Goal: Task Accomplishment & Management: Use online tool/utility

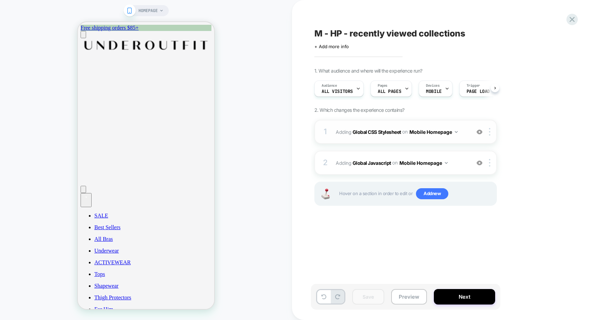
scroll to position [0, 0]
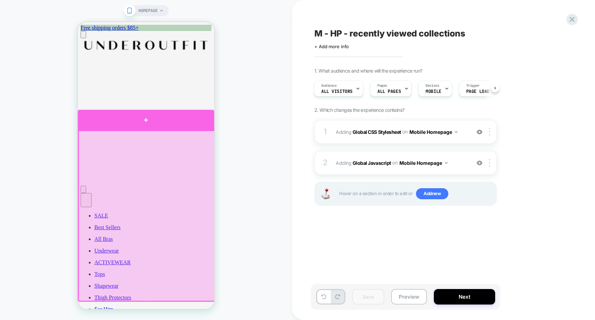
click at [199, 126] on div at bounding box center [146, 120] width 136 height 20
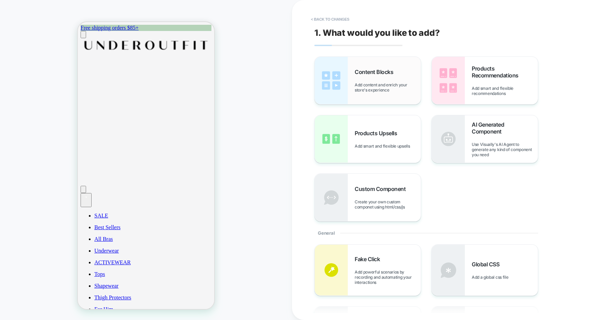
click at [379, 99] on div "Content Blocks Add content and enrich your store's experience" at bounding box center [368, 81] width 106 height 48
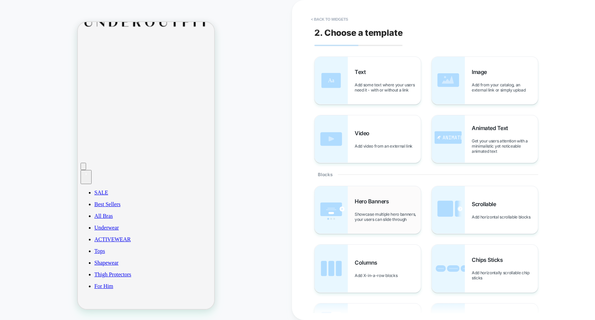
scroll to position [23, 0]
click at [458, 215] on img at bounding box center [448, 210] width 33 height 48
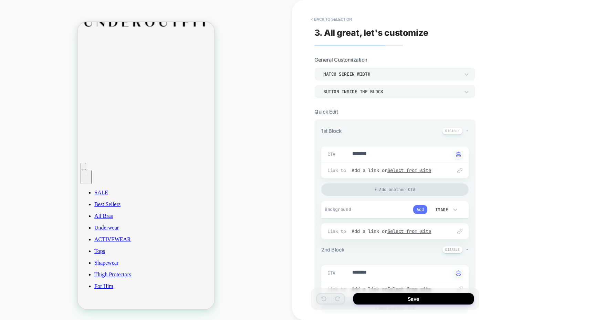
click at [415, 211] on button "Add" at bounding box center [420, 209] width 14 height 9
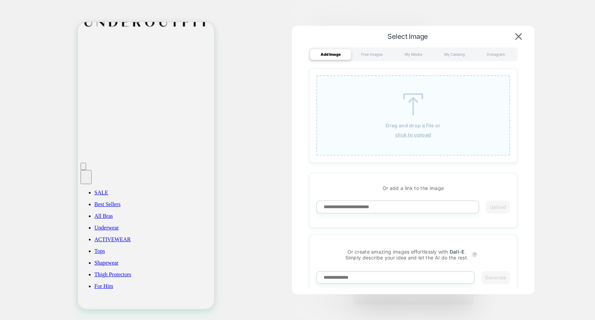
click at [393, 118] on div "Drag and drop a file or click to upload" at bounding box center [414, 115] width 194 height 80
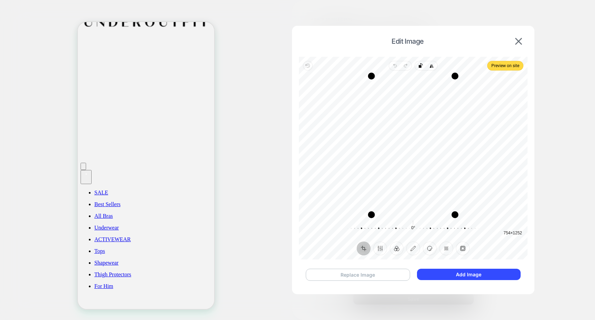
click at [369, 277] on button "Replace Image" at bounding box center [358, 275] width 104 height 12
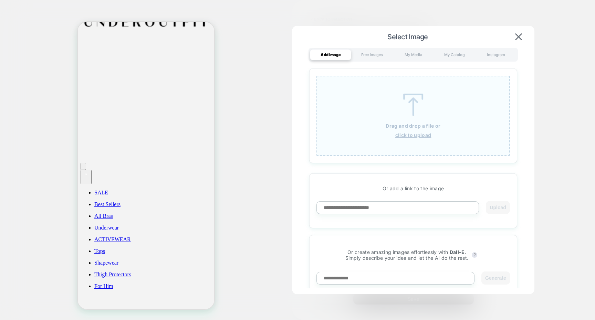
click at [411, 139] on div "Drag and drop a file or click to upload" at bounding box center [414, 116] width 194 height 80
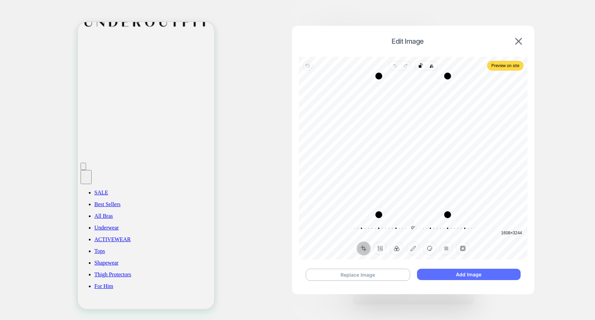
click at [440, 270] on button "Add Image" at bounding box center [469, 274] width 104 height 11
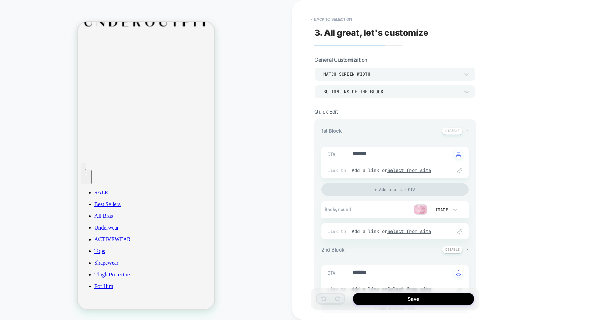
type textarea "*"
click at [339, 21] on button "< Back to selection" at bounding box center [332, 19] width 48 height 11
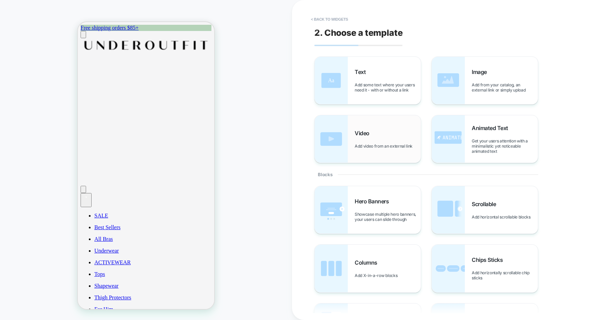
scroll to position [0, 0]
click at [467, 96] on div "Image Add from your catalog, an external link or simply upload" at bounding box center [485, 81] width 106 height 48
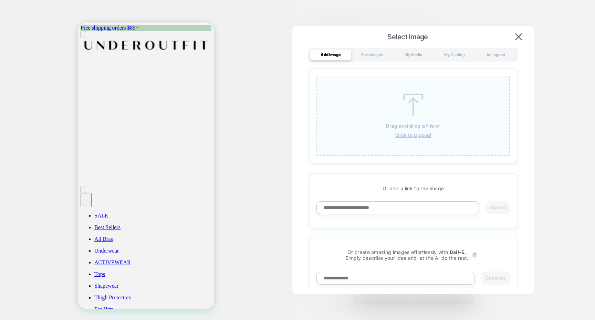
click at [413, 130] on div at bounding box center [413, 130] width 0 height 3
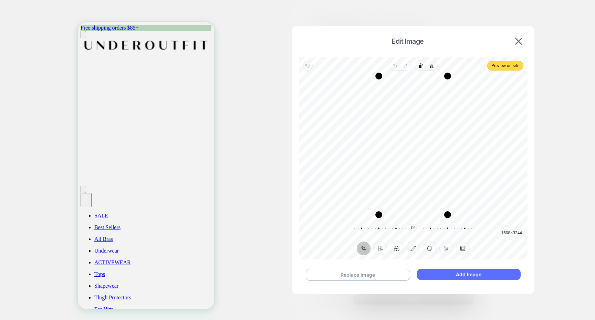
click at [441, 271] on button "Add Image" at bounding box center [469, 274] width 104 height 11
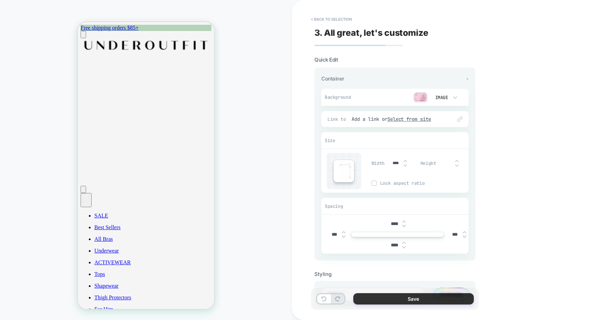
click at [387, 303] on button "Save" at bounding box center [413, 298] width 121 height 11
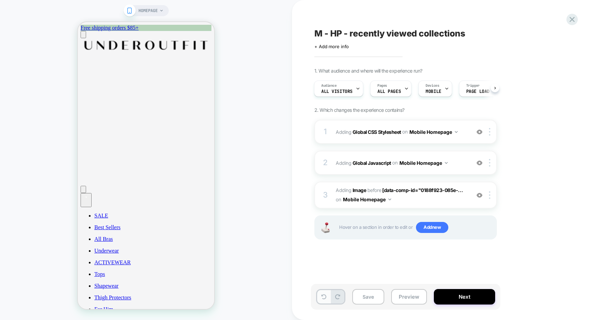
click at [326, 296] on icon at bounding box center [323, 296] width 5 height 5
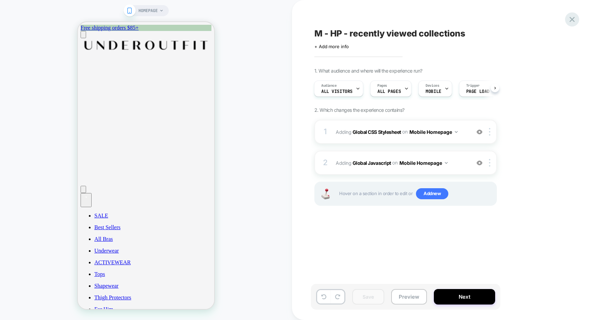
click at [570, 19] on icon at bounding box center [572, 19] width 9 height 9
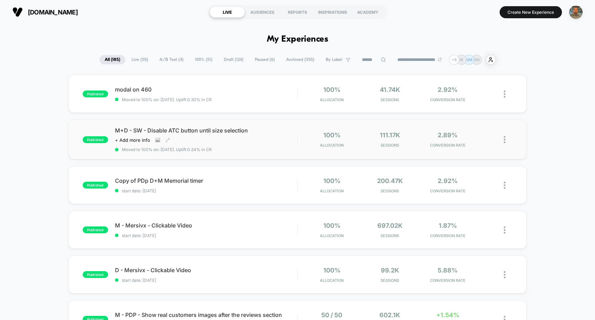
click at [279, 129] on span "M+D - SW - Disable ATC button until size selection" at bounding box center [206, 130] width 183 height 7
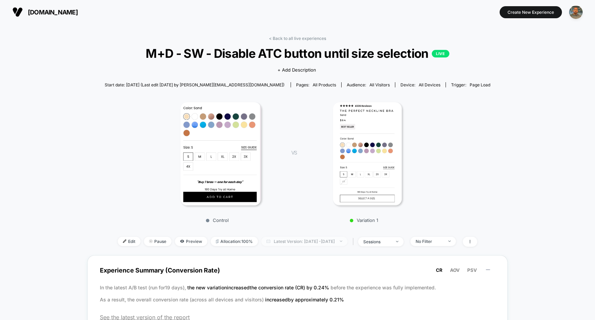
click at [322, 238] on span "Latest Version: Sep 1, 2025 - Sep 2, 2025" at bounding box center [304, 241] width 86 height 9
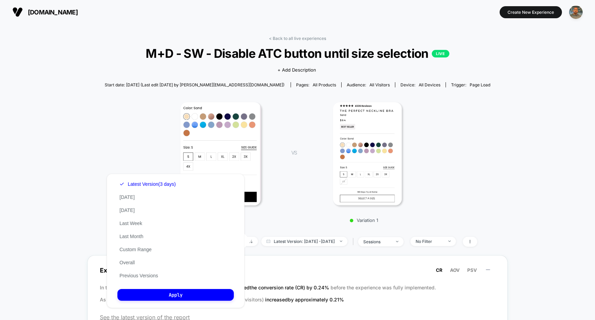
click at [186, 278] on div "Latest Version (3 days) Today Yesterday Last Week Last Month Custom Range Overa…" at bounding box center [176, 241] width 138 height 134
click at [155, 277] on button "Previous Versions" at bounding box center [138, 276] width 43 height 6
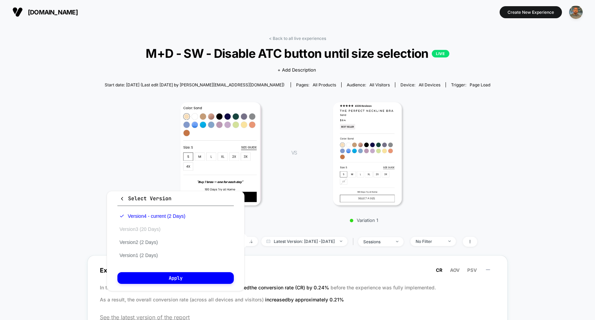
click at [162, 228] on button "Version 3 (20 Days)" at bounding box center [139, 229] width 45 height 6
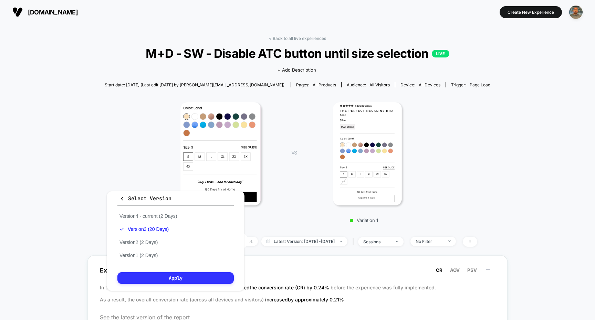
click at [167, 276] on button "Apply" at bounding box center [175, 278] width 116 height 12
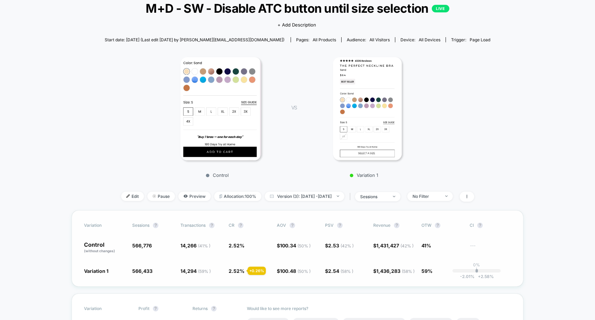
scroll to position [47, 0]
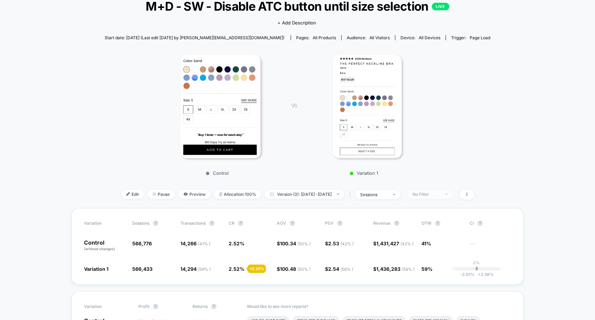
click at [443, 196] on span "No Filter" at bounding box center [429, 194] width 45 height 9
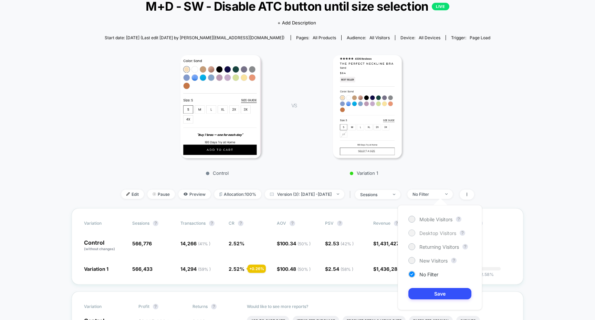
click at [443, 232] on span "Desktop Visitors" at bounding box center [437, 233] width 37 height 6
click at [435, 300] on div "Mobile Visitors ? Desktop Visitors ? Returning Visitors ? New Visitors ? No Fil…" at bounding box center [440, 257] width 84 height 105
click at [436, 298] on button "Save" at bounding box center [439, 293] width 63 height 11
